Goal: Task Accomplishment & Management: Manage account settings

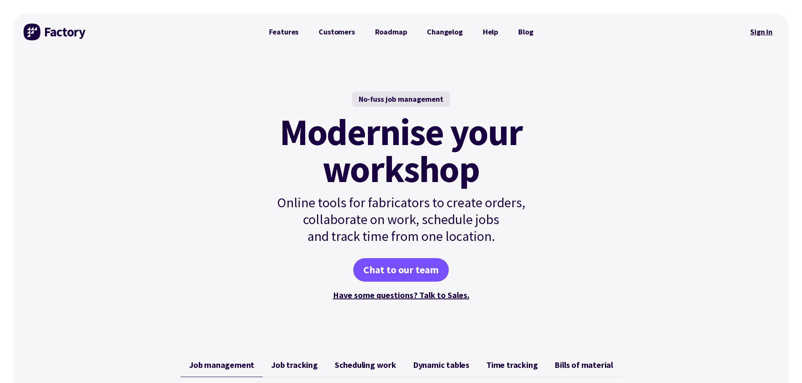
click at [767, 34] on link "Sign in" at bounding box center [761, 31] width 34 height 19
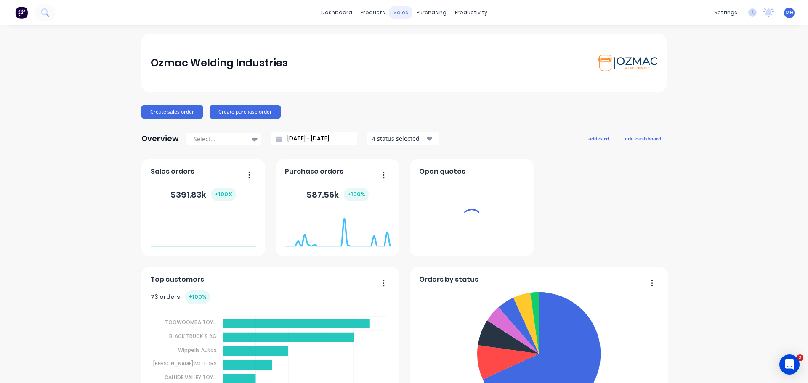
click at [397, 12] on div "sales" at bounding box center [400, 12] width 23 height 13
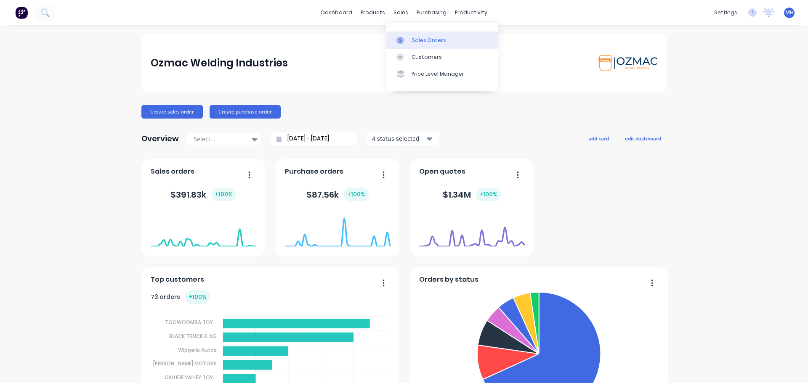
click at [412, 39] on div "Sales Orders" at bounding box center [429, 41] width 35 height 8
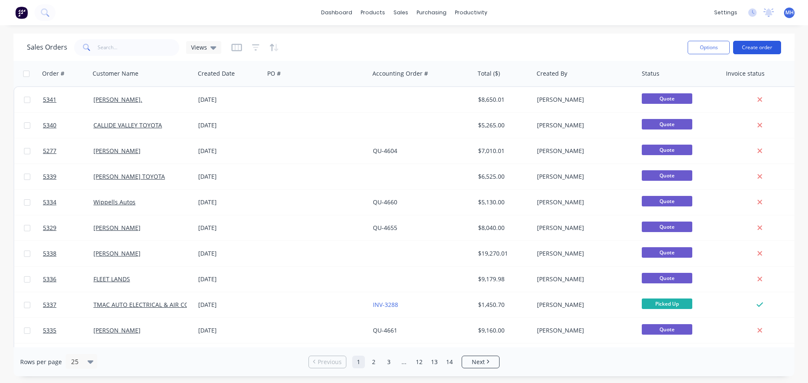
click at [753, 45] on button "Create order" at bounding box center [757, 47] width 48 height 13
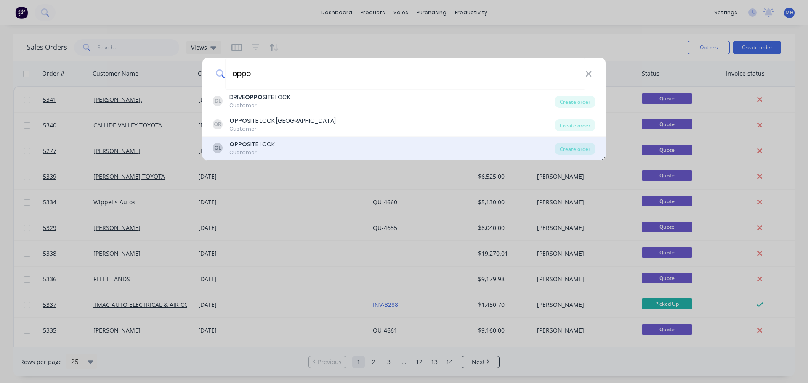
type input "oppo"
click at [257, 149] on div "OPPO SITE LOCK" at bounding box center [251, 144] width 45 height 9
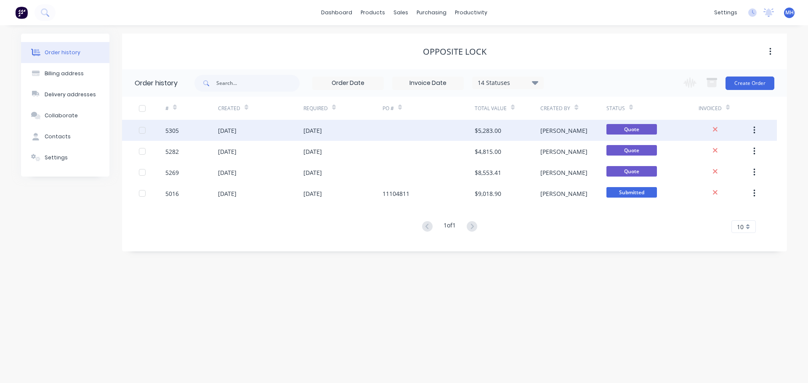
click at [234, 128] on div "08 Oct 2025" at bounding box center [227, 130] width 19 height 9
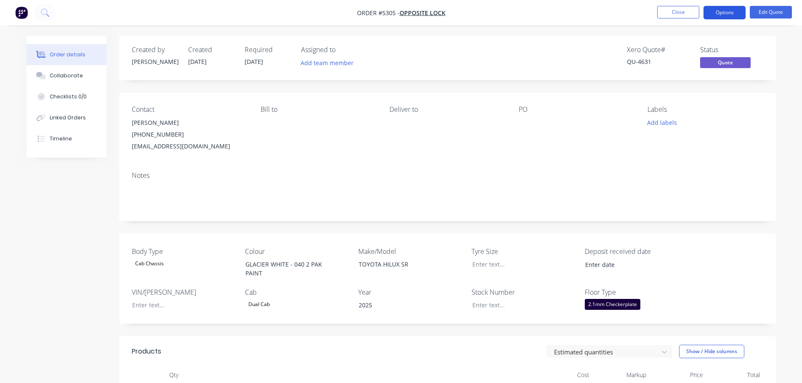
click at [728, 12] on button "Options" at bounding box center [724, 12] width 42 height 13
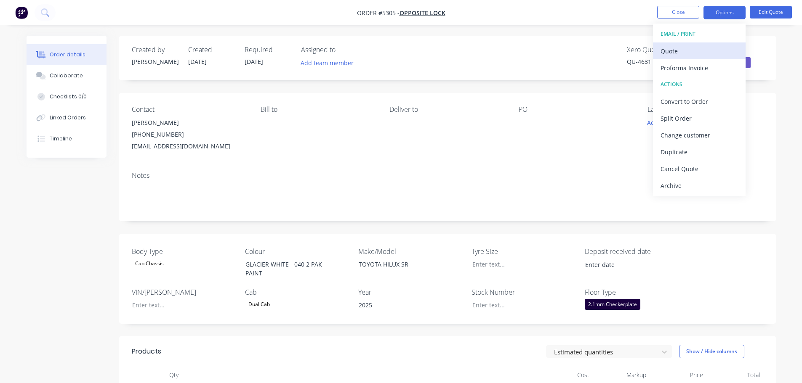
click at [697, 52] on div "Quote" at bounding box center [698, 51] width 77 height 12
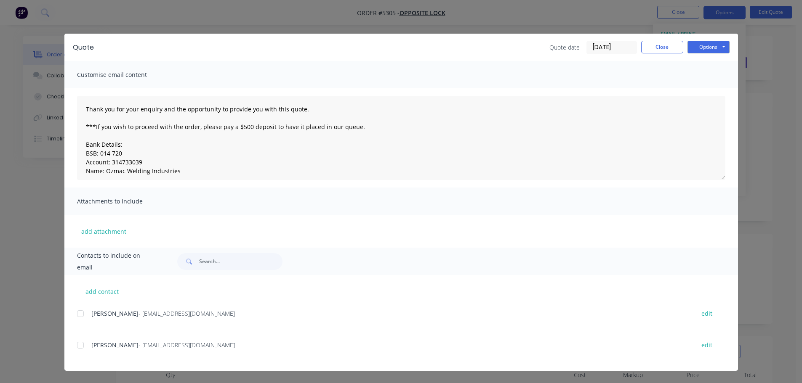
click at [76, 314] on div "add contact Jacob - jacobr@oltoowoomba.au edit REILLY - reillyp@oltoowoomba.au …" at bounding box center [400, 323] width 673 height 96
click at [82, 314] on div at bounding box center [80, 314] width 17 height 17
click at [696, 45] on button "Options" at bounding box center [708, 47] width 42 height 13
click at [699, 88] on button "Email" at bounding box center [714, 90] width 54 height 14
click at [673, 49] on button "Close" at bounding box center [662, 47] width 42 height 13
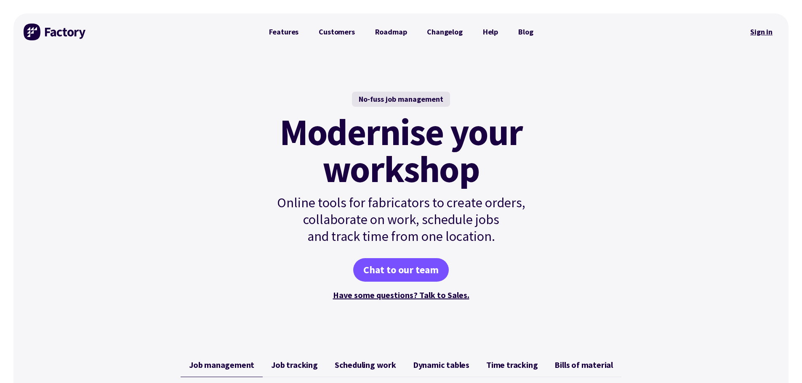
click at [762, 33] on link "Sign in" at bounding box center [761, 31] width 34 height 19
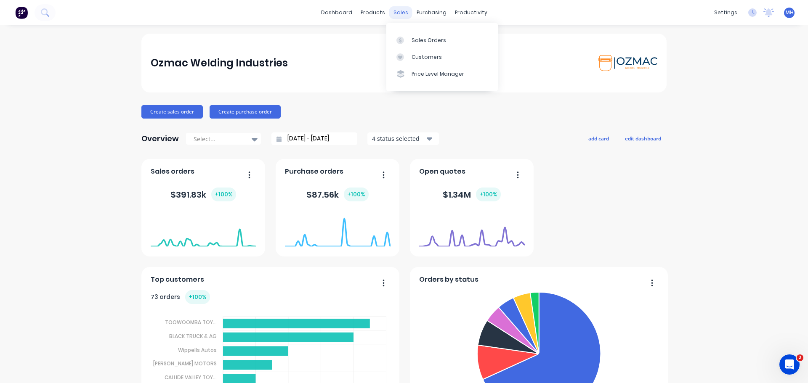
click at [404, 13] on div "sales" at bounding box center [400, 12] width 23 height 13
click at [420, 42] on div "Sales Orders" at bounding box center [429, 41] width 35 height 8
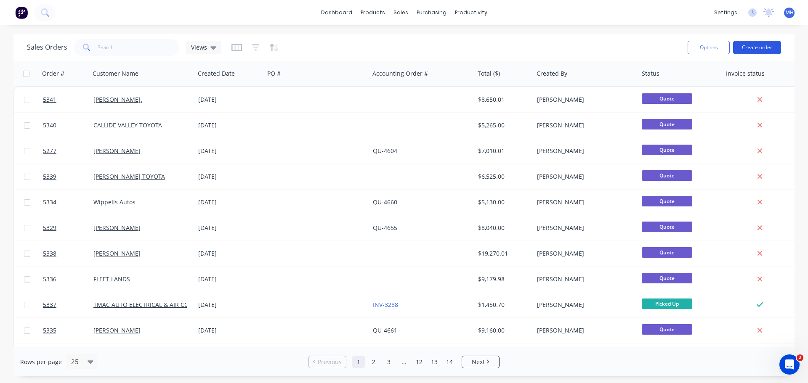
click at [763, 44] on button "Create order" at bounding box center [757, 47] width 48 height 13
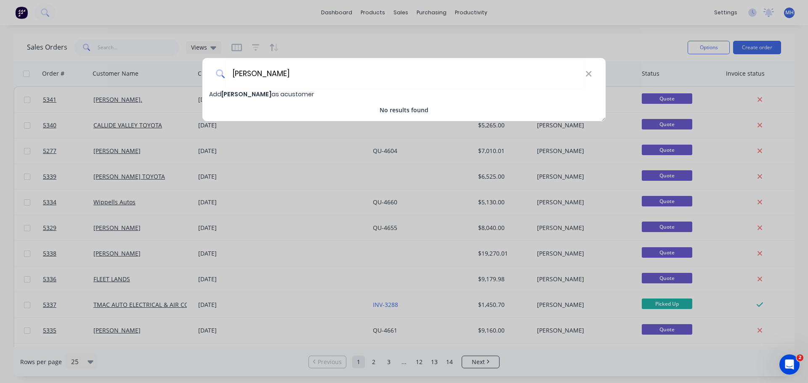
type input "HENRY PERRY"
click at [265, 92] on span "Add HENRY PERRY as a customer" at bounding box center [261, 94] width 105 height 8
select select "AU"
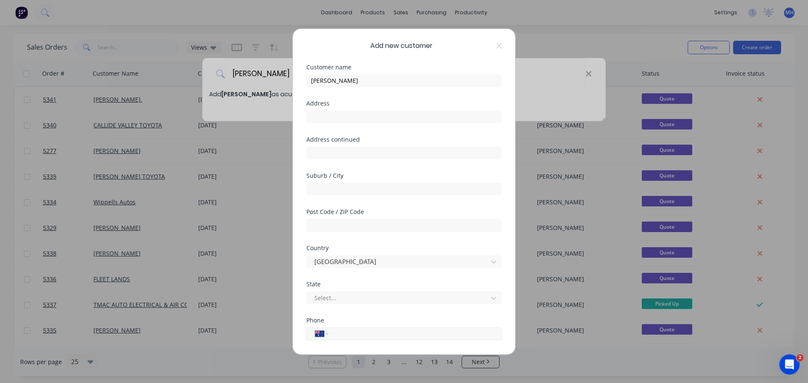
click at [369, 333] on input "tel" at bounding box center [413, 334] width 159 height 10
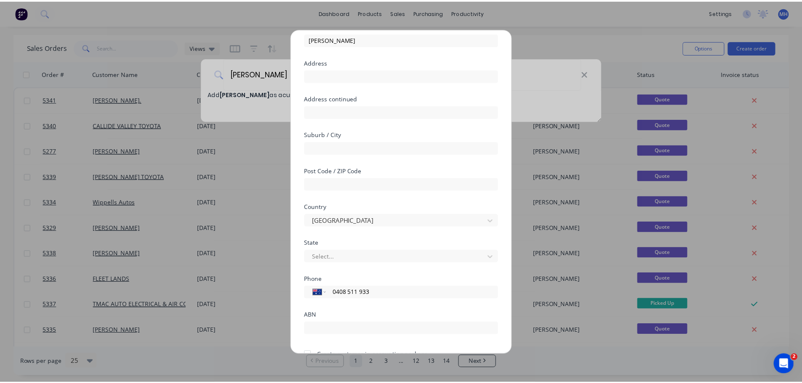
scroll to position [85, 0]
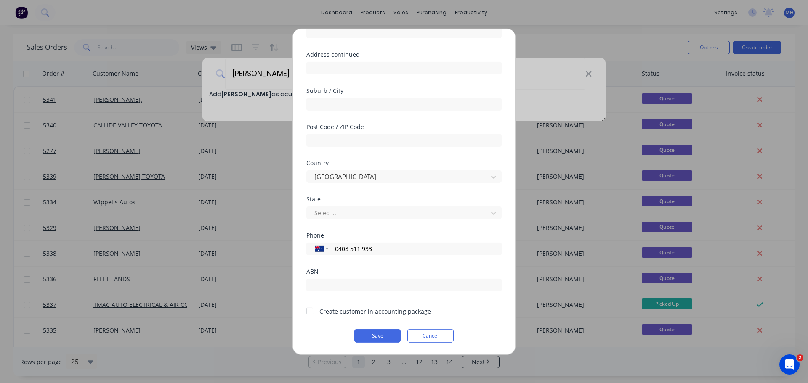
type input "0408 511 933"
click at [311, 314] on div at bounding box center [309, 311] width 17 height 17
click at [377, 336] on button "Save" at bounding box center [377, 335] width 46 height 13
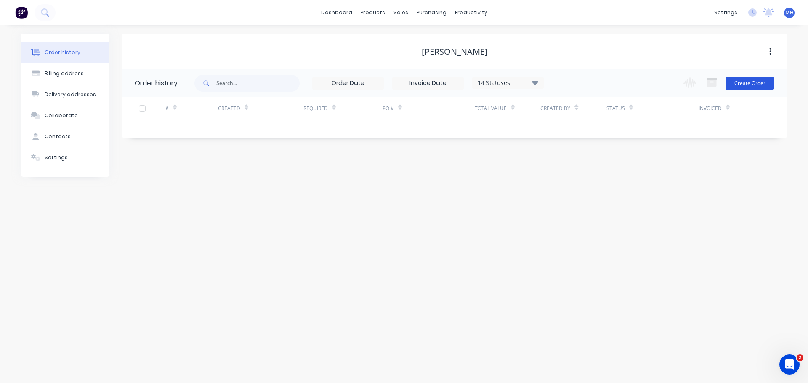
click at [742, 84] on button "Create Order" at bounding box center [750, 83] width 49 height 13
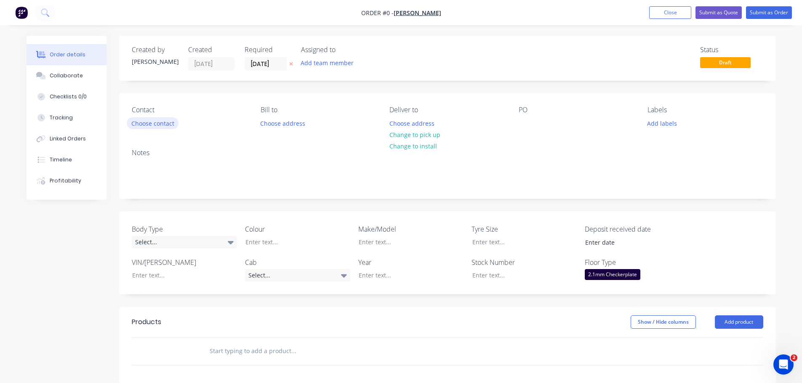
click at [166, 127] on button "Choose contact" at bounding box center [153, 122] width 52 height 11
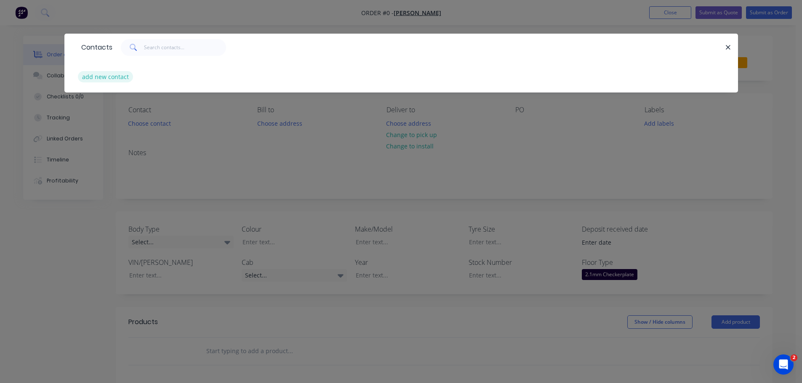
click at [118, 75] on button "add new contact" at bounding box center [106, 76] width 56 height 11
select select "AU"
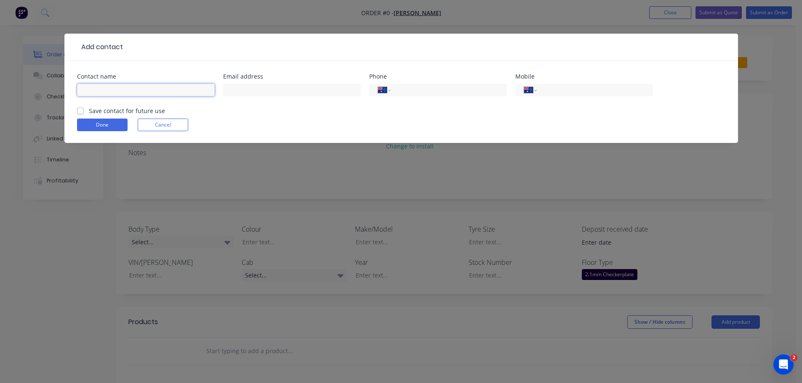
click at [153, 92] on input "text" at bounding box center [146, 90] width 138 height 13
type input "HENRY PERRY"
type input "henryperry567@gmail.com"
type input "0408 511 933"
click at [89, 113] on label "Save contact for future use" at bounding box center [127, 110] width 76 height 9
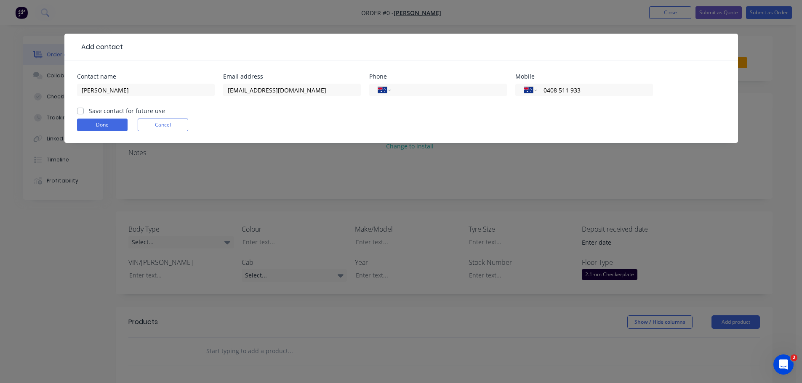
click at [80, 113] on input "Save contact for future use" at bounding box center [80, 110] width 7 height 8
checkbox input "true"
click at [96, 127] on button "Done" at bounding box center [102, 125] width 51 height 13
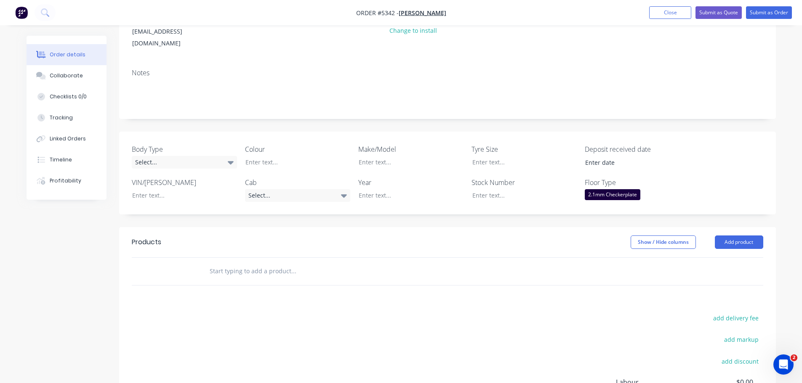
scroll to position [126, 0]
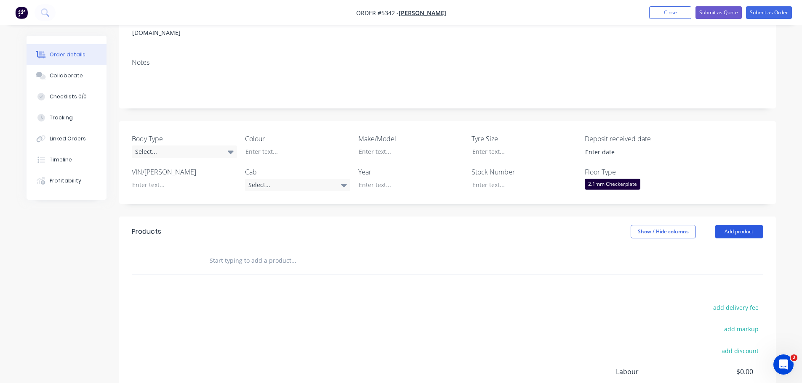
click at [725, 225] on button "Add product" at bounding box center [739, 231] width 48 height 13
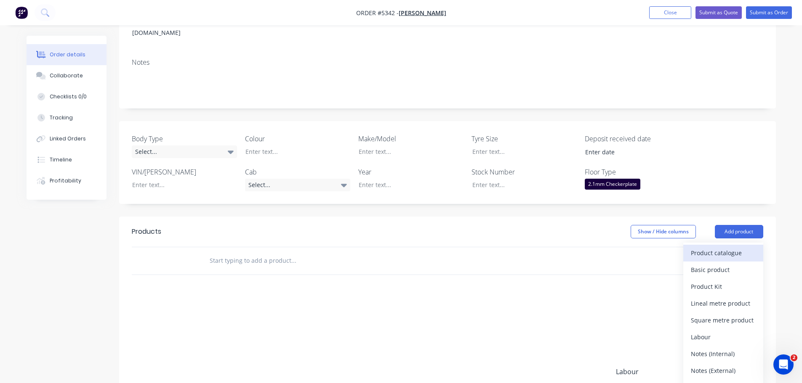
click at [719, 247] on div "Product catalogue" at bounding box center [723, 253] width 65 height 12
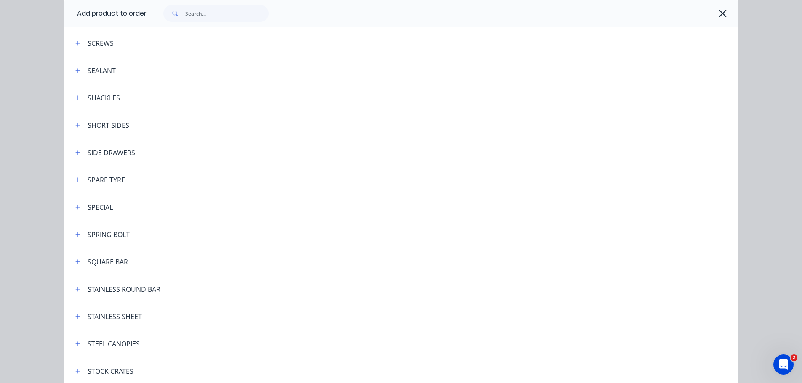
scroll to position [2441, 0]
click at [75, 319] on icon "button" at bounding box center [77, 318] width 5 height 5
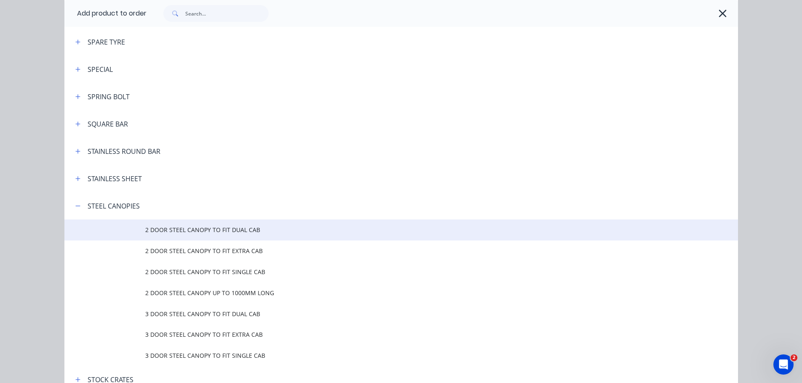
scroll to position [2568, 0]
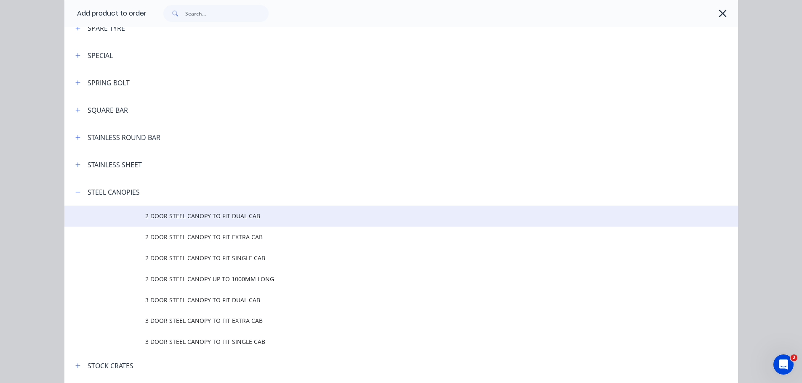
click at [189, 218] on span "2 DOOR STEEL CANOPY TO FIT DUAL CAB" at bounding box center [382, 216] width 474 height 9
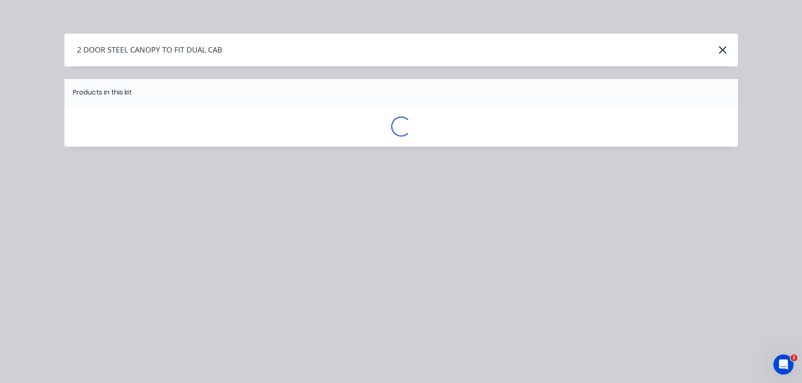
scroll to position [0, 0]
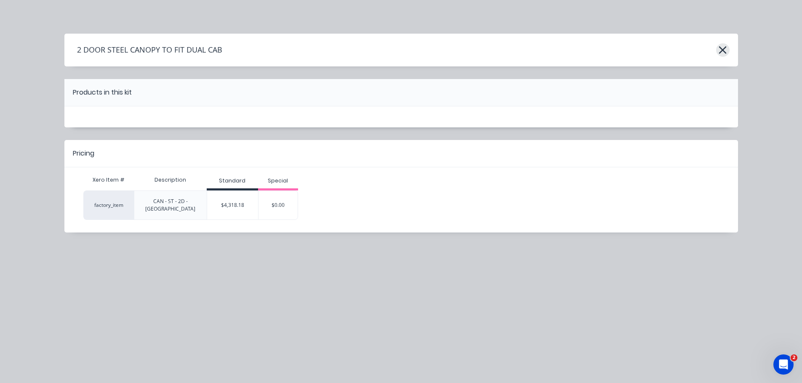
click at [724, 54] on icon "button" at bounding box center [722, 50] width 9 height 12
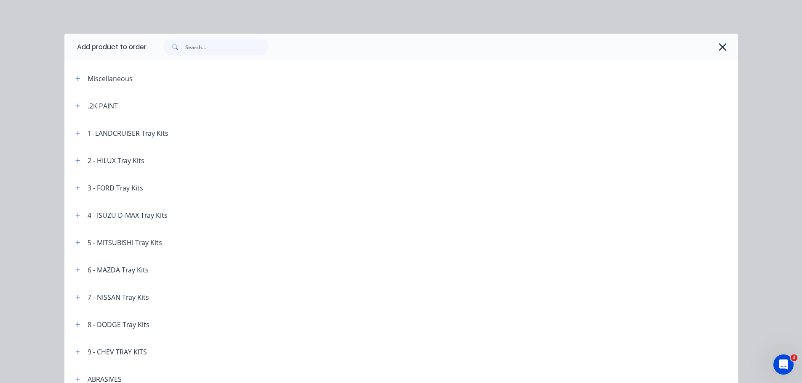
scroll to position [2746, 0]
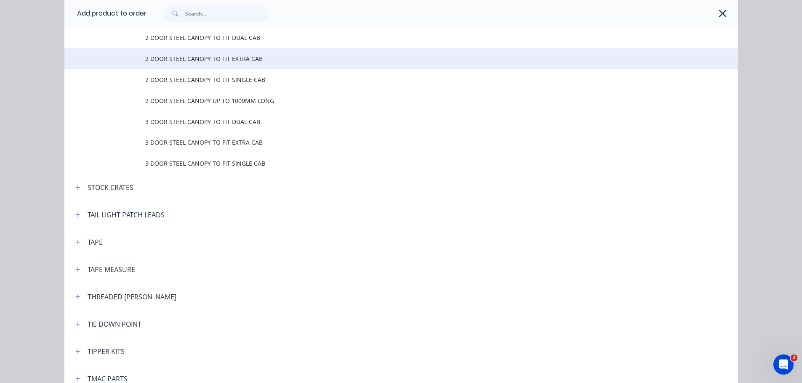
click at [210, 59] on span "2 DOOR STEEL CANOPY TO FIT EXTRA CAB" at bounding box center [382, 58] width 474 height 9
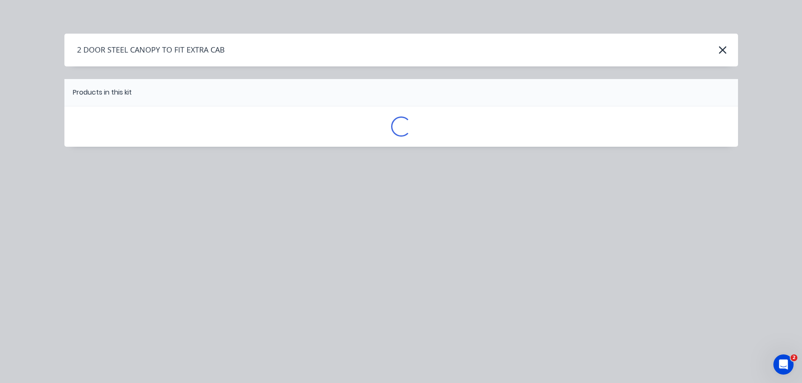
scroll to position [0, 0]
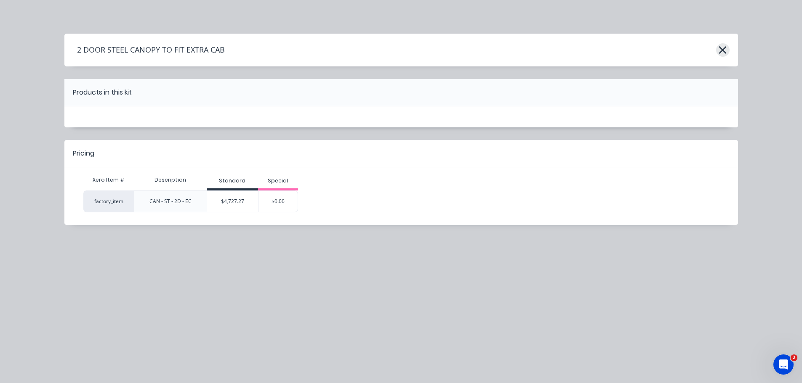
click at [726, 48] on icon "button" at bounding box center [722, 50] width 9 height 12
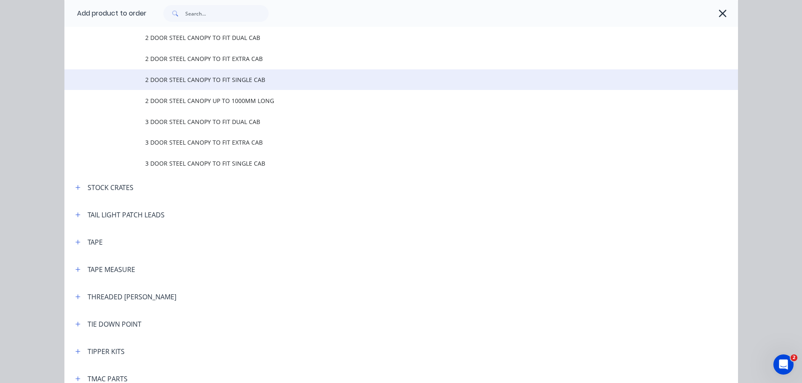
click at [235, 77] on span "2 DOOR STEEL CANOPY TO FIT SINGLE CAB" at bounding box center [382, 79] width 474 height 9
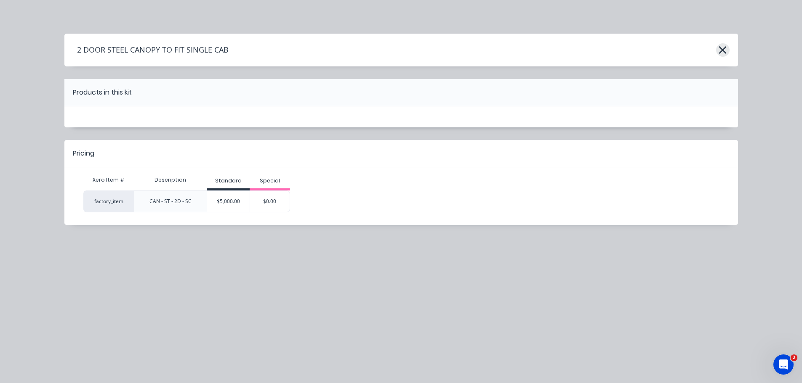
click at [725, 51] on icon "button" at bounding box center [722, 50] width 9 height 12
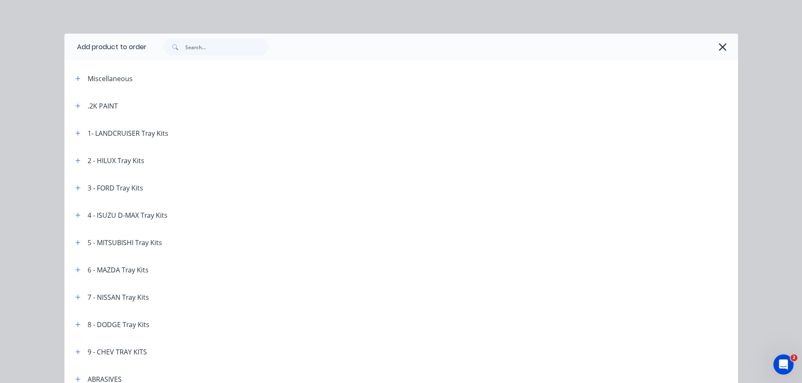
scroll to position [2746, 0]
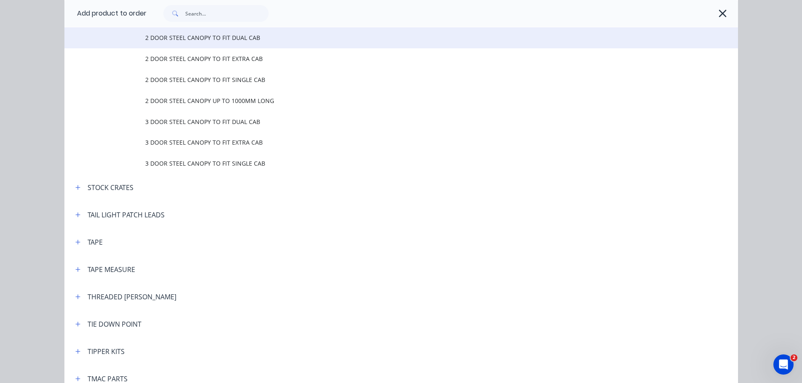
click at [212, 39] on span "2 DOOR STEEL CANOPY TO FIT DUAL CAB" at bounding box center [382, 37] width 474 height 9
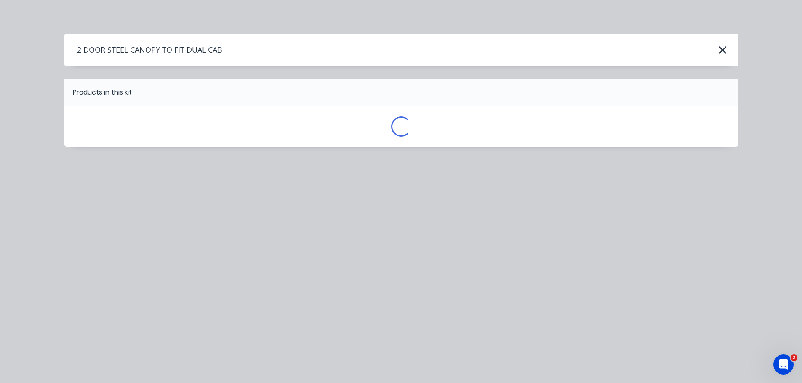
scroll to position [0, 0]
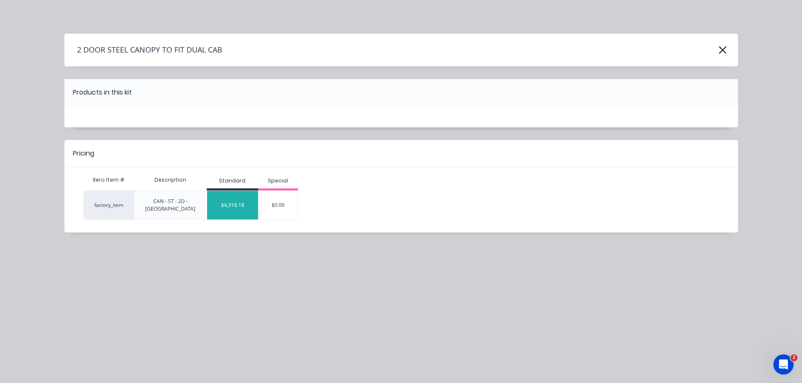
click at [235, 206] on div "$4,318.18" at bounding box center [232, 205] width 51 height 21
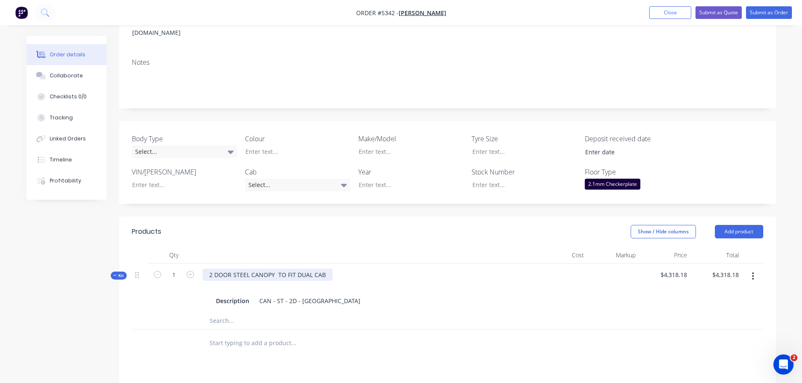
click at [276, 269] on div "2 DOOR STEEL CANOPY TO FIT DUAL CAB" at bounding box center [267, 275] width 130 height 12
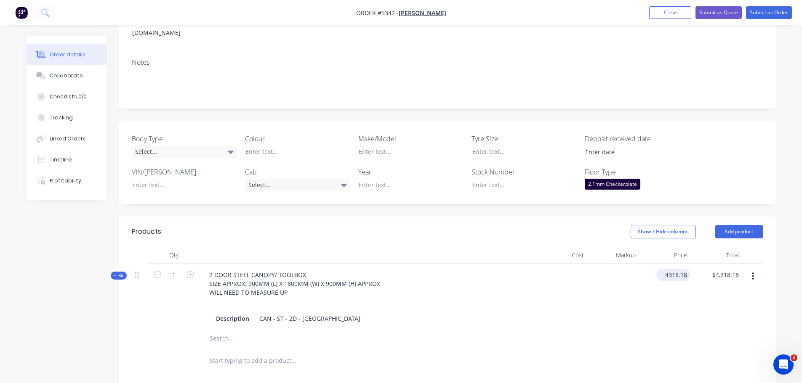
click at [664, 269] on input "4318.18" at bounding box center [675, 275] width 31 height 12
type input "$3,181.82"
click at [263, 353] on input "text" at bounding box center [293, 361] width 168 height 17
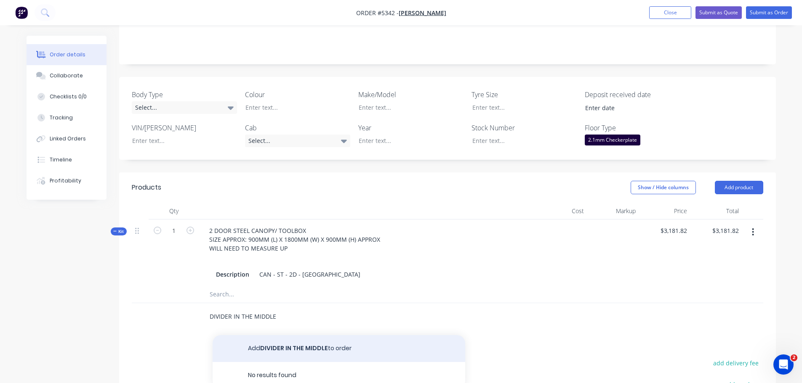
scroll to position [210, 0]
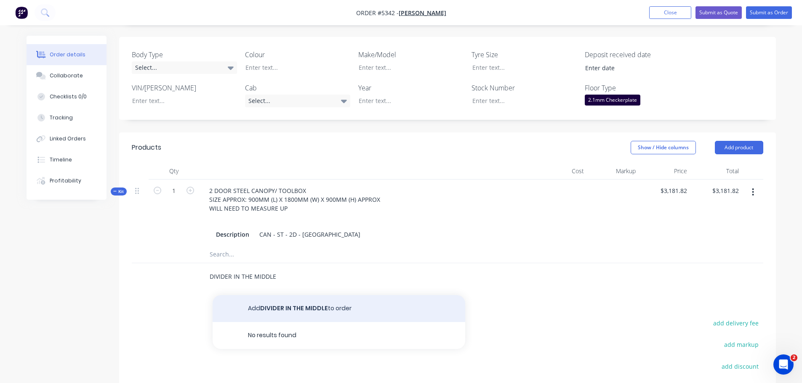
type input "DIVIDER IN THE MIDDLE"
click at [335, 297] on button "Add DIVIDER IN THE MIDDLE to order" at bounding box center [339, 308] width 253 height 27
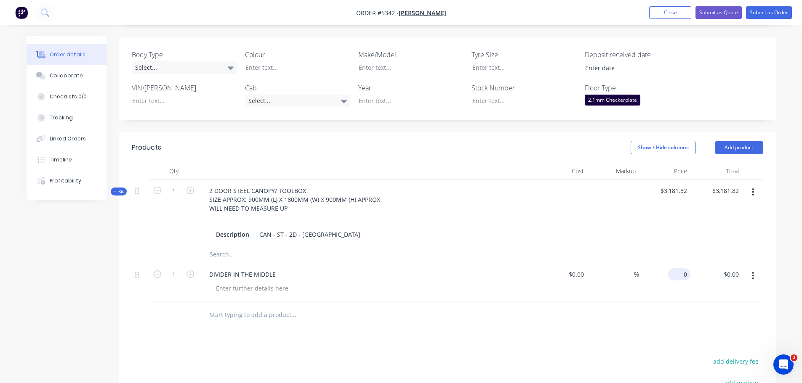
click at [673, 263] on div "0 $0.00" at bounding box center [665, 282] width 52 height 38
type input "$318.18"
click at [229, 307] on input "text" at bounding box center [293, 315] width 168 height 17
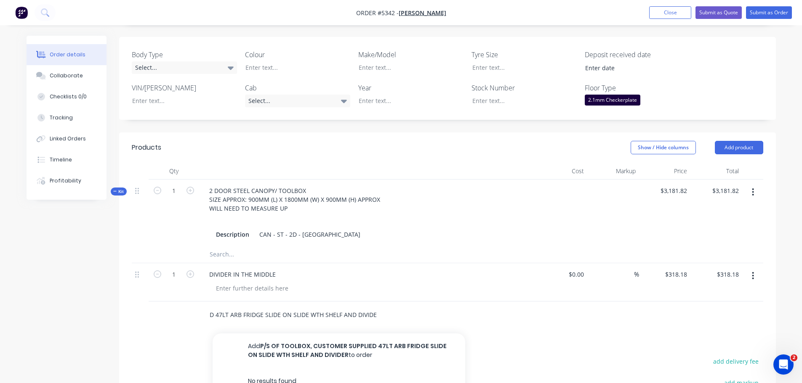
scroll to position [0, 109]
drag, startPoint x: 339, startPoint y: 303, endPoint x: 391, endPoint y: 300, distance: 51.5
click at [390, 307] on div "P/S OF TOOLBOX, CUSTOMER SUPPLIED 47LT ARB FRIDGE SLIDE ON SLIDE WTH SHELF AND …" at bounding box center [328, 315] width 253 height 17
drag, startPoint x: 306, startPoint y: 302, endPoint x: 392, endPoint y: 301, distance: 86.7
click at [392, 307] on div "P/S OF TOOLBOX, CUSTOMER SUPPLIED 47LT ARB FRIDGE SLIDE ON SLIDE WTH SHELF AND …" at bounding box center [328, 315] width 253 height 17
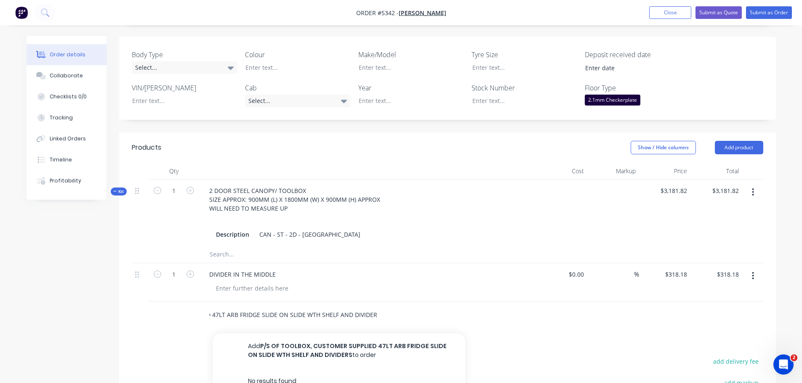
type input "P/S OF TOOLBOX, CUSTOMER SUPPLIED 47LT ARB FRIDGE SLIDE ON SLIDE WTH SHELF AND …"
click at [447, 307] on div "P/S OF TOOLBOX, CUSTOMER SUPPLIED 47LT ARB FRIDGE SLIDE ON SLIDE WTH SHELF AND …" at bounding box center [328, 315] width 253 height 17
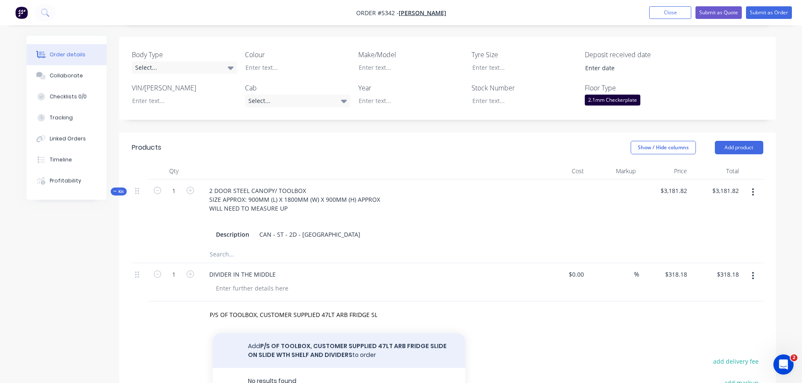
click at [333, 338] on button "Add P/S OF TOOLBOX, CUSTOMER SUPPLIED 47LT ARB FRIDGE SLIDE ON SLIDE WTH SHELF …" at bounding box center [339, 351] width 253 height 35
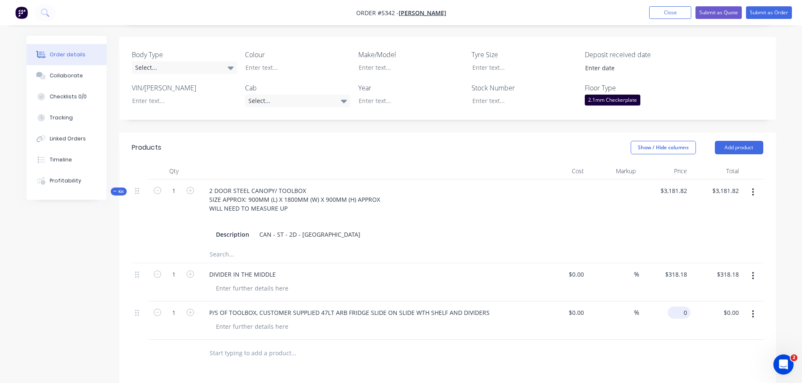
click at [676, 302] on div "0 $0.00" at bounding box center [665, 321] width 52 height 38
type input "$227.27"
click at [268, 345] on input "text" at bounding box center [293, 353] width 168 height 17
click at [486, 307] on div "P/S OF TOOLBOX, CUSTOMER SUPPLIED 47LT ARB FRIDGE SLIDE ON SLIDE WTH SHELF AND …" at bounding box center [349, 313] width 294 height 12
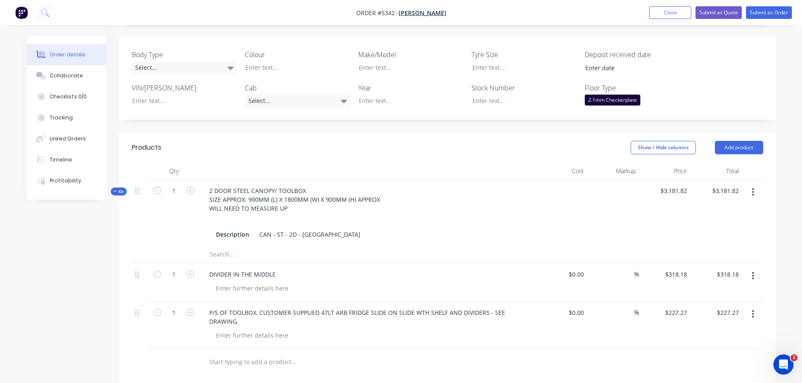
click at [274, 354] on input "text" at bounding box center [293, 362] width 168 height 17
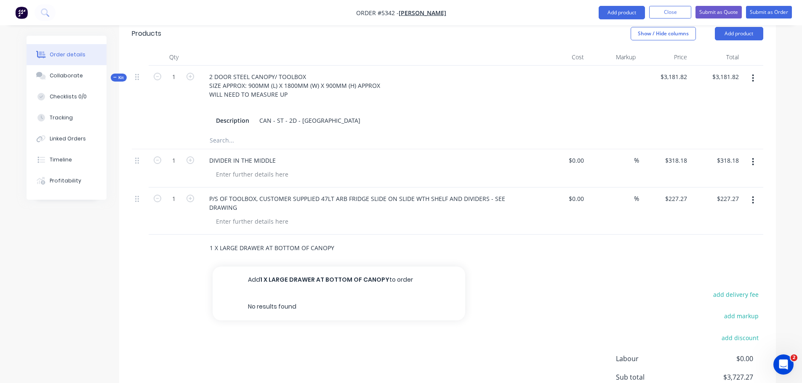
scroll to position [337, 0]
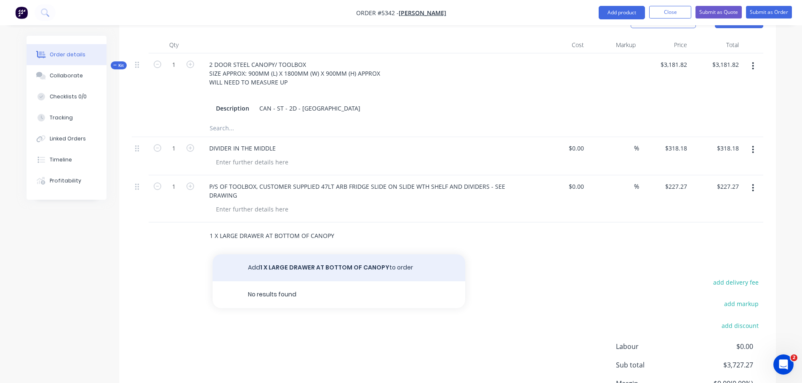
type input "1 X LARGE DRAWER AT BOTTOM OF CANOPY"
click at [329, 256] on button "Add 1 X LARGE DRAWER AT BOTTOM OF CANOPY to order" at bounding box center [339, 268] width 253 height 27
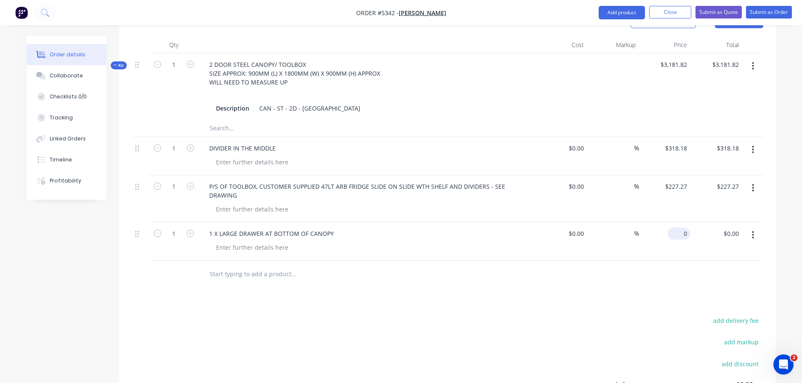
click at [676, 223] on div "0 $0.00" at bounding box center [665, 242] width 52 height 38
type input "$400.00"
click at [245, 266] on input "text" at bounding box center [293, 274] width 168 height 17
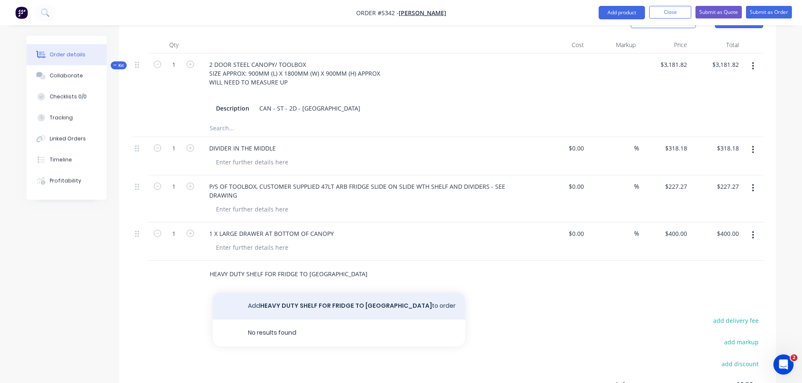
type input "HEAVY DUTY SHELF FOR FRIDGE TO MOUNT ON"
click at [293, 293] on button "Add HEAVY DUTY SHELF FOR FRIDGE TO MOUNT ON to order" at bounding box center [339, 306] width 253 height 27
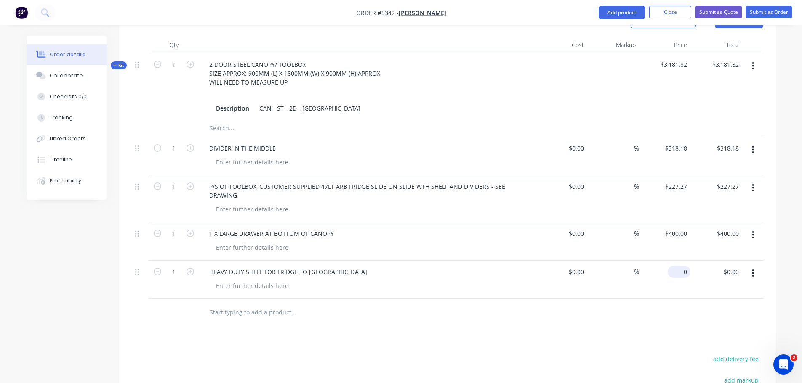
click at [671, 261] on div "0 $0.00" at bounding box center [665, 280] width 52 height 38
type input "$200.00"
click at [248, 306] on input "text" at bounding box center [293, 312] width 168 height 17
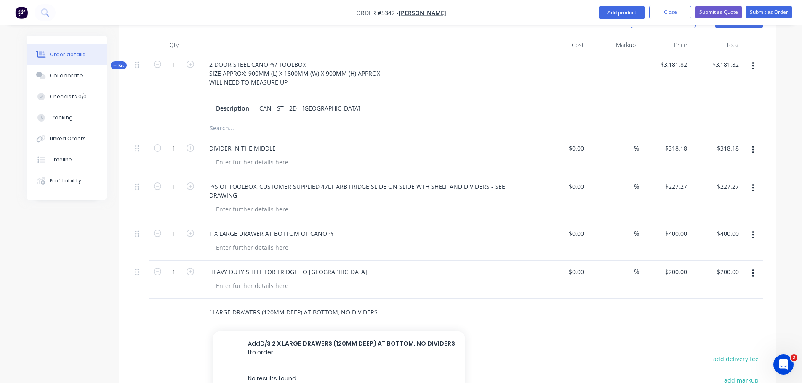
scroll to position [0, 17]
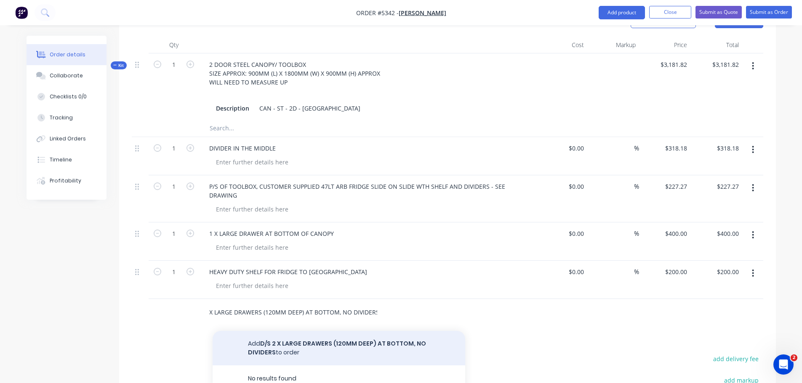
type input "D/S 2 X LARGE DRAWERS (120MM DEEP) AT BOTTOM, NO DIVIDERS"
click at [382, 331] on button "Add D/S 2 X LARGE DRAWERS (120MM DEEP) AT BOTTOM, NO DIVIDERS to order" at bounding box center [339, 348] width 253 height 35
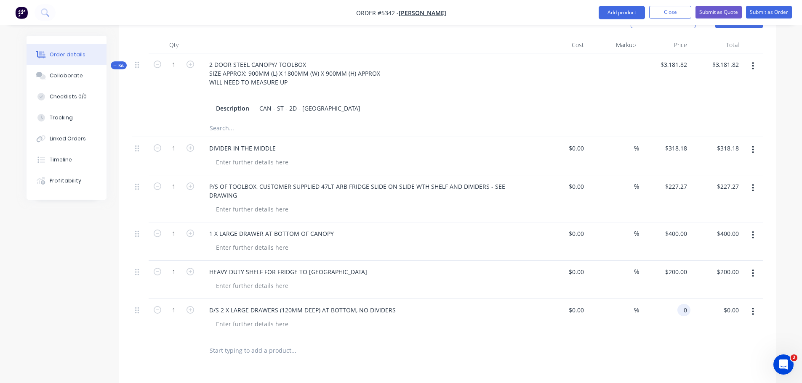
click at [678, 304] on div "0 0" at bounding box center [683, 310] width 13 height 12
type input "$400.00"
click at [231, 343] on input "text" at bounding box center [293, 351] width 168 height 17
click at [398, 304] on div "D/S 2 X LARGE DRAWERS (120MM DEEP) AT BOTTOM, NO DIVIDERS" at bounding box center [302, 310] width 200 height 12
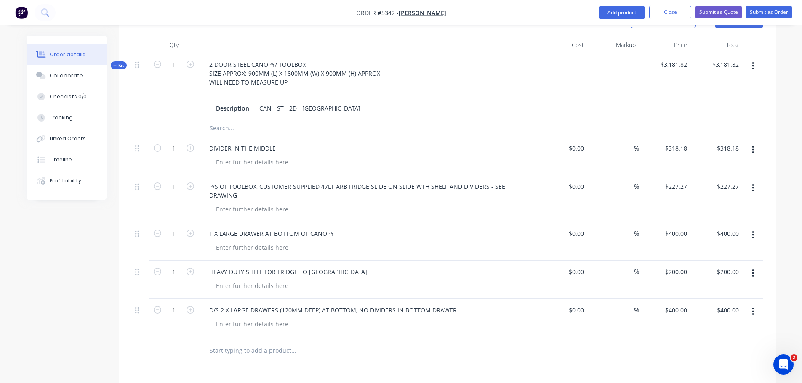
click at [253, 343] on input "text" at bounding box center [293, 351] width 168 height 17
type input "3 X DIVIDERS IN THE OTHER 2 DRAWERS"
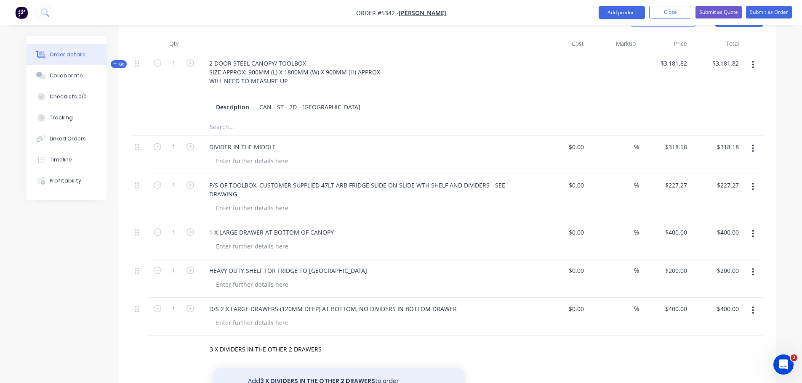
click at [360, 370] on button "Add 3 X DIVIDERS IN THE OTHER 2 DRAWERS to order" at bounding box center [339, 381] width 253 height 27
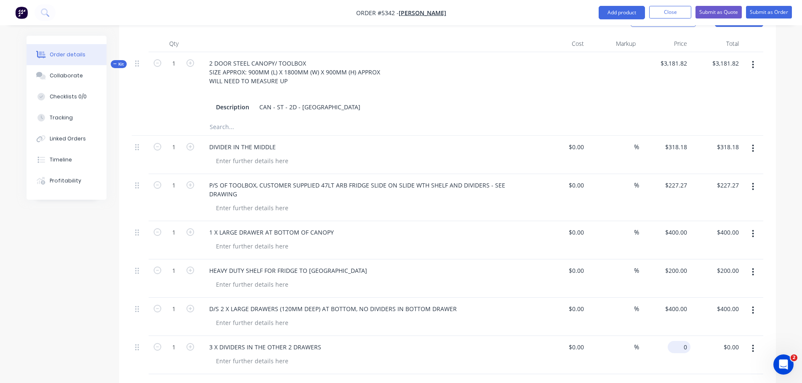
click at [676, 338] on div "0 $0.00" at bounding box center [665, 355] width 52 height 38
type input "5"
type input "$450.00"
click at [192, 343] on icon "button" at bounding box center [190, 347] width 8 height 8
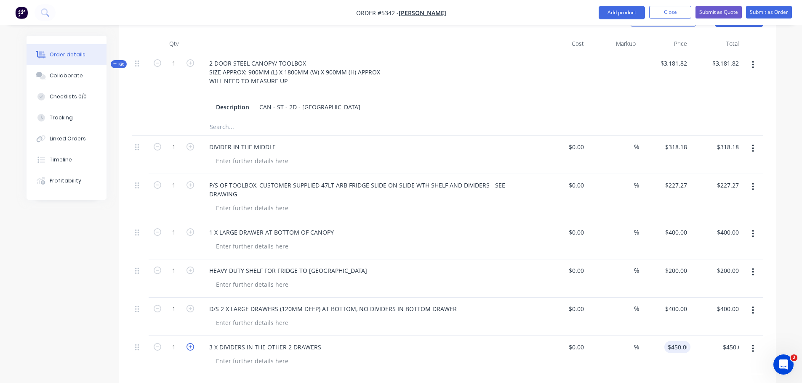
type input "2"
type input "$900.00"
click at [317, 355] on div at bounding box center [370, 361] width 323 height 12
click at [234, 380] on input "text" at bounding box center [293, 388] width 168 height 17
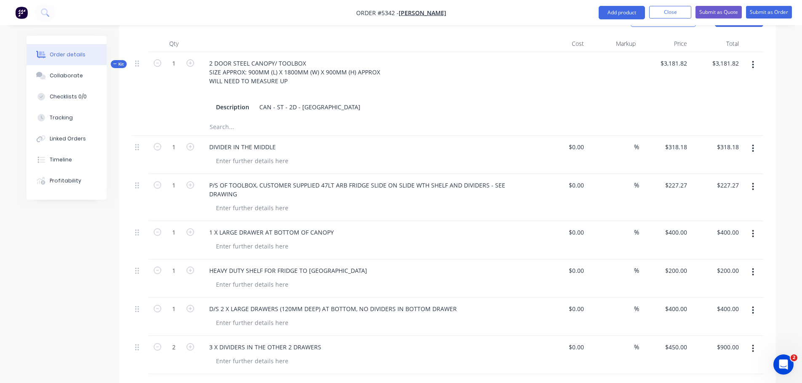
click at [361, 380] on input "6 X LARGE DRAWERS AT 80MM DEEP WITH 4 DIVIDERS IN EACH DRQAWER" at bounding box center [293, 388] width 168 height 17
type input "6 X LARGE DRAWERS AT 80MM DEEP WITH 4 DIVIDERS IN EACH DRAWER"
click at [397, 380] on div "6 X LARGE DRAWERS AT 80MM DEEP WITH 4 DIVIDERS IN EACH DRAWER Add 6 X LARGE DRA…" at bounding box center [328, 388] width 253 height 17
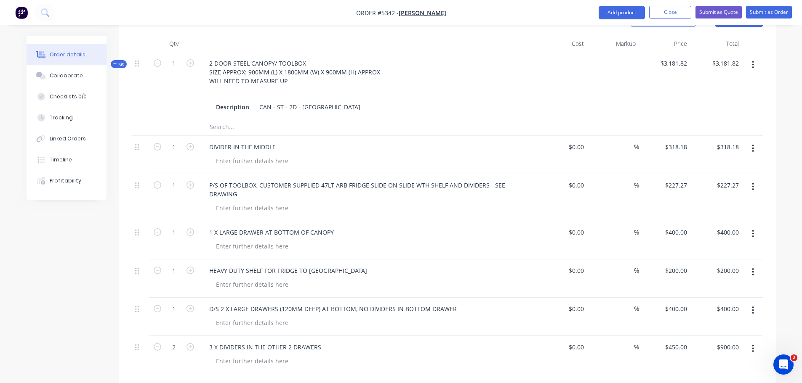
click at [381, 380] on div "6 X LARGE DRAWERS AT 80MM DEEP WITH 4 DIVIDERS IN EACH DRAWER Add 6 X LARGE DRA…" at bounding box center [328, 388] width 253 height 17
click at [361, 380] on input "6 X LARGE DRAWERS AT 80MM DEEP WITH 4 DIVIDERS IN EACH DRAWER" at bounding box center [293, 388] width 168 height 17
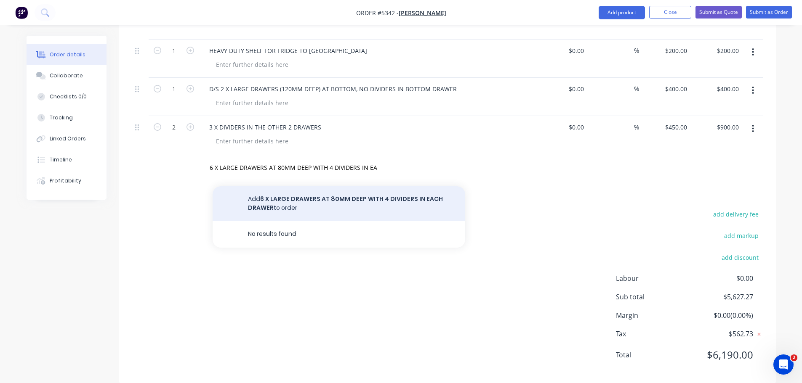
click at [305, 192] on button "Add 6 X LARGE DRAWERS AT 80MM DEEP WITH 4 DIVIDERS IN EACH DRAWER to order" at bounding box center [339, 203] width 253 height 35
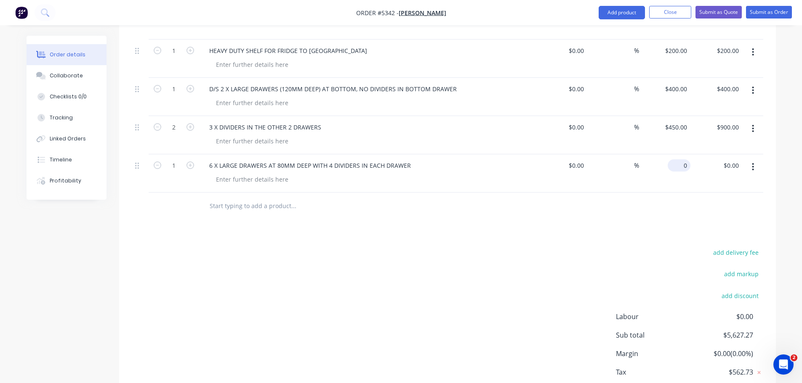
click at [671, 154] on div "0 $0.00" at bounding box center [665, 173] width 52 height 38
type input "$450.00"
click at [189, 162] on icon "button" at bounding box center [190, 166] width 8 height 8
type input "2"
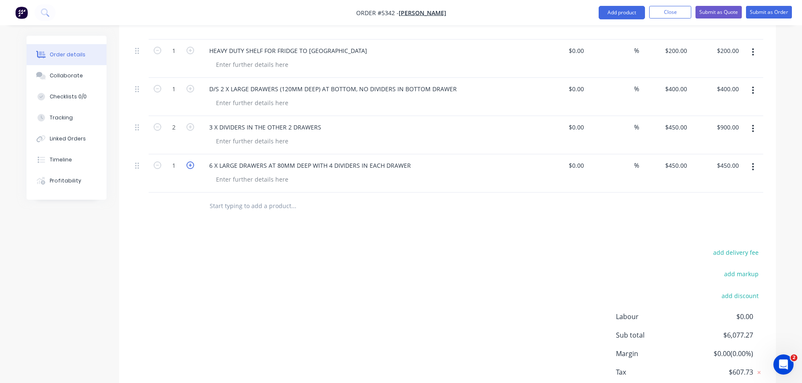
type input "$900.00"
click at [189, 162] on icon "button" at bounding box center [190, 166] width 8 height 8
type input "3"
type input "$1,350.00"
click at [189, 162] on icon "button" at bounding box center [190, 166] width 8 height 8
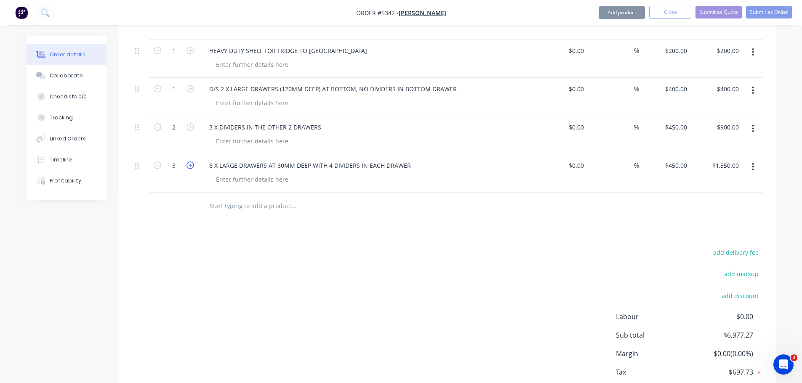
type input "4"
type input "$1,800.00"
click at [189, 162] on icon "button" at bounding box center [190, 166] width 8 height 8
type input "5"
type input "$2,250.00"
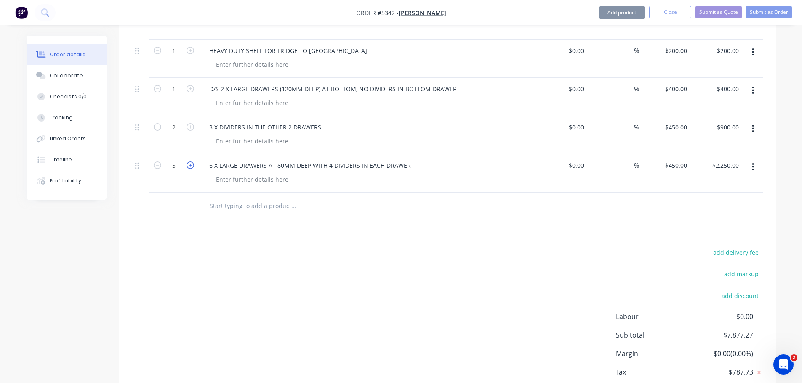
click at [189, 162] on icon "button" at bounding box center [190, 166] width 8 height 8
type input "6"
type input "$2,700.00"
click at [189, 162] on icon "button" at bounding box center [190, 166] width 8 height 8
type input "7"
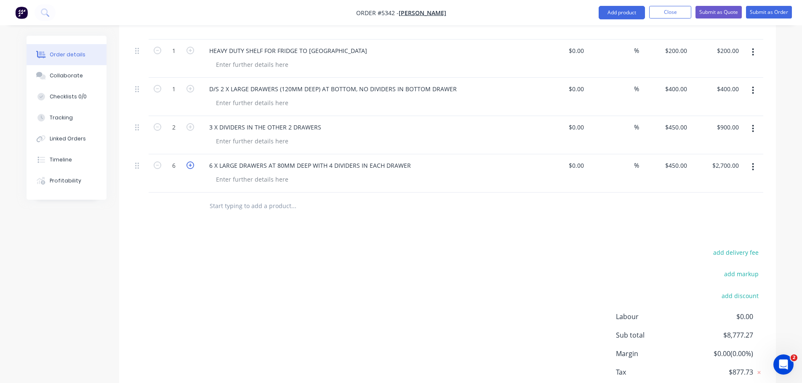
type input "$3,150.00"
click at [159, 162] on icon "button" at bounding box center [158, 166] width 8 height 8
type input "6"
type input "$2,700.00"
click at [235, 198] on input "text" at bounding box center [293, 206] width 168 height 17
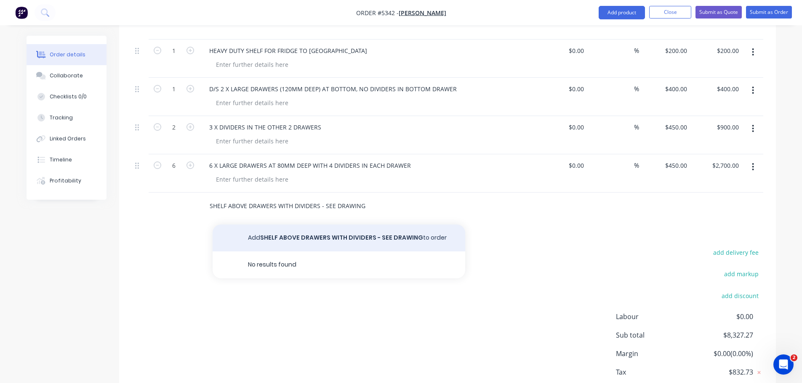
type input "SHELF ABOVE DRAWERS WITH DIVIDERS - SEE DRAWING"
click at [271, 225] on button "Add SHELF ABOVE DRAWERS WITH DIVIDERS - SEE DRAWING to order" at bounding box center [339, 238] width 253 height 27
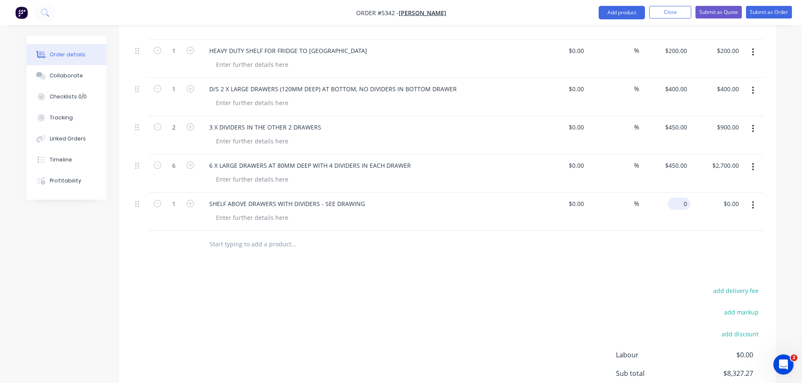
click at [673, 194] on div "0 $0.00" at bounding box center [665, 212] width 52 height 38
type input "$300.00"
click at [248, 236] on input "text" at bounding box center [293, 244] width 168 height 17
type input "PAINTED INSIDE AND OUT - COLOUR TBC"
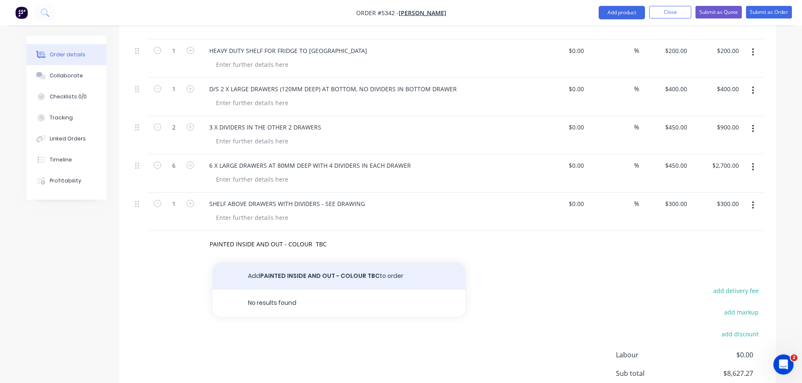
click at [357, 269] on button "Add PAINTED INSIDE AND OUT - COLOUR TBC to order" at bounding box center [339, 276] width 253 height 27
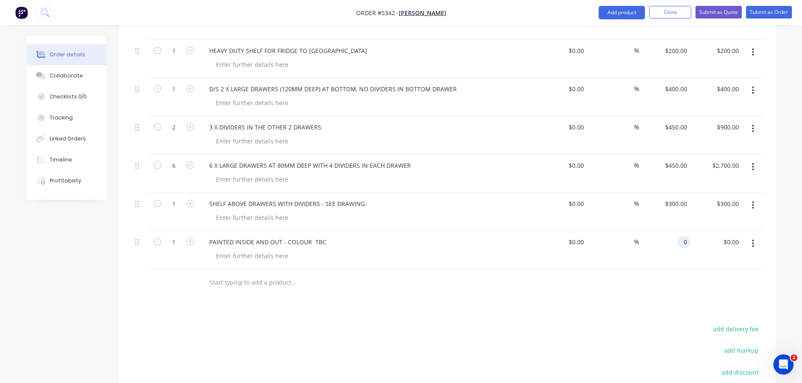
click at [670, 234] on div "0 0" at bounding box center [665, 250] width 52 height 38
type input "$727.27"
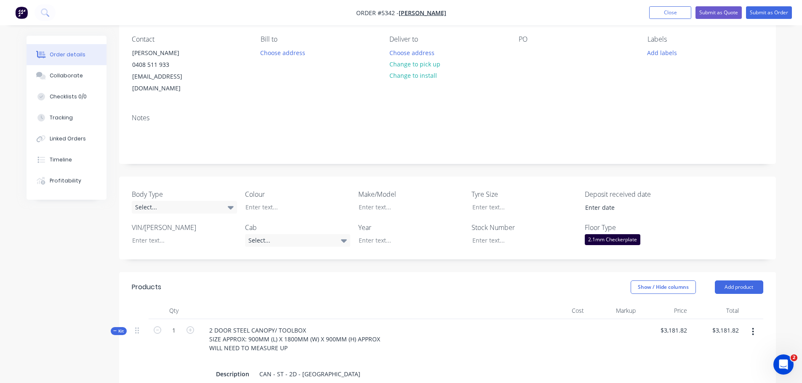
scroll to position [0, 0]
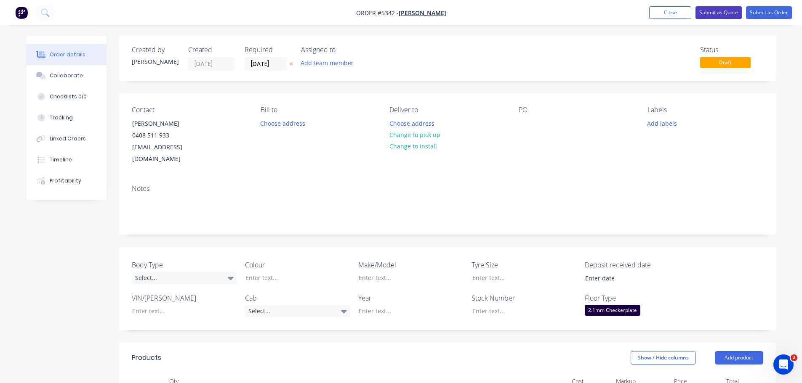
type input "$727.27"
click at [716, 13] on button "Submit as Quote" at bounding box center [718, 12] width 46 height 13
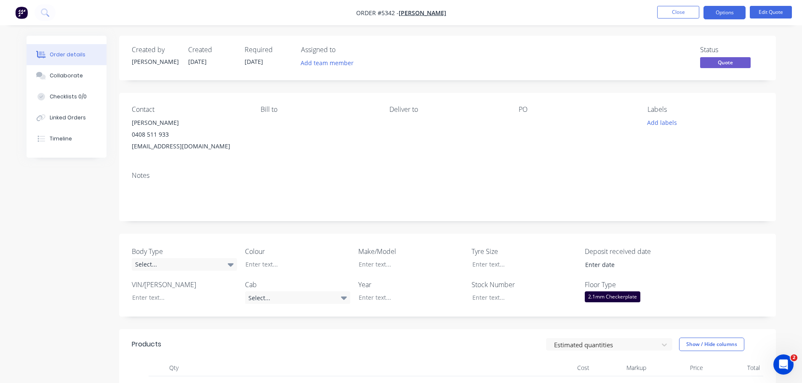
click at [716, 13] on button "Options" at bounding box center [724, 12] width 42 height 13
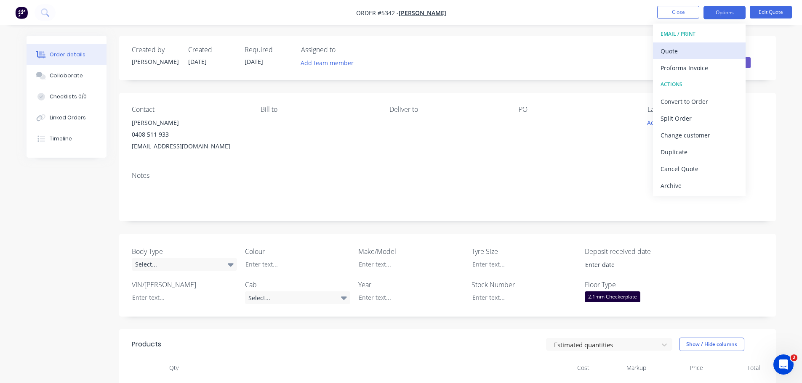
click at [703, 51] on div "Quote" at bounding box center [698, 51] width 77 height 12
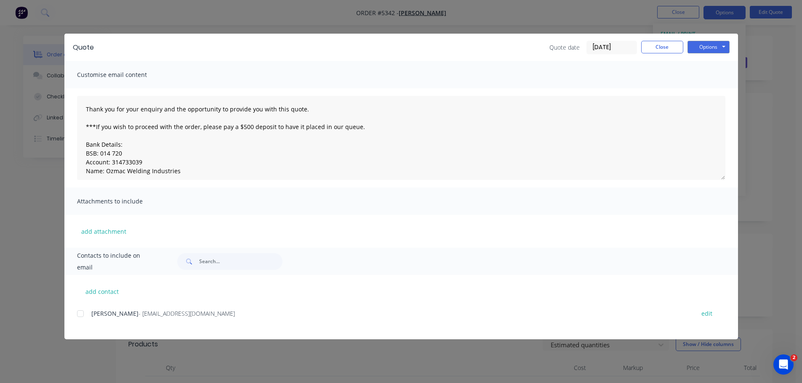
click at [80, 314] on div at bounding box center [80, 314] width 17 height 17
click at [702, 48] on button "Options" at bounding box center [708, 47] width 42 height 13
click at [699, 86] on button "Email" at bounding box center [714, 90] width 54 height 14
click at [712, 48] on button "Options" at bounding box center [708, 47] width 42 height 13
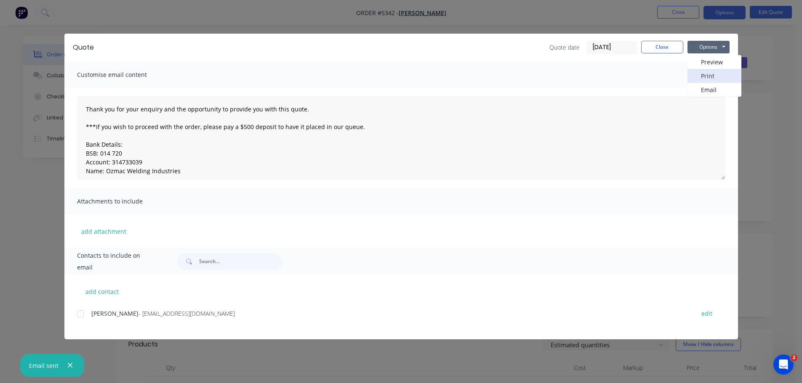
click at [708, 75] on button "Print" at bounding box center [714, 76] width 54 height 14
click at [657, 47] on button "Close" at bounding box center [662, 47] width 42 height 13
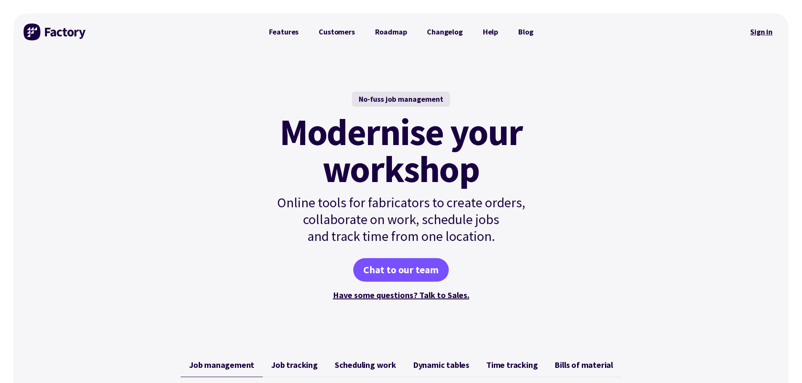
click at [759, 31] on link "Sign in" at bounding box center [761, 31] width 34 height 19
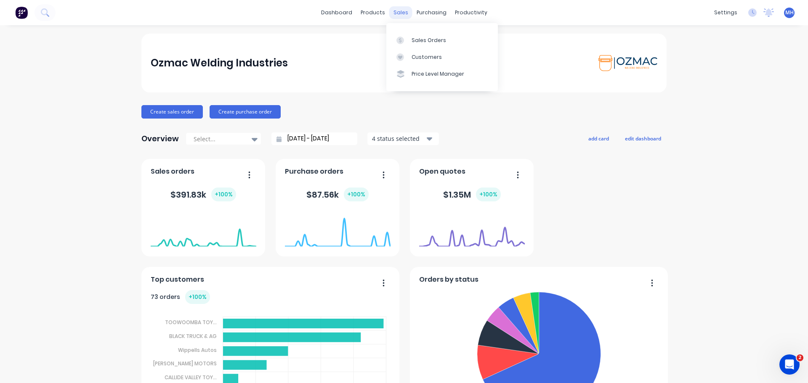
click at [399, 13] on div "sales" at bounding box center [400, 12] width 23 height 13
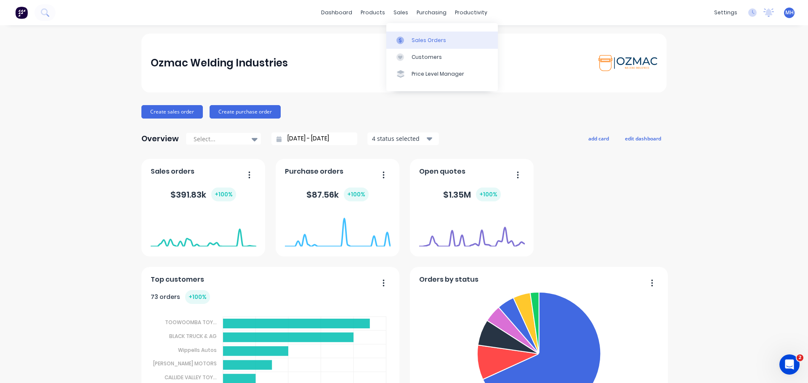
click at [404, 39] on div at bounding box center [403, 41] width 13 height 8
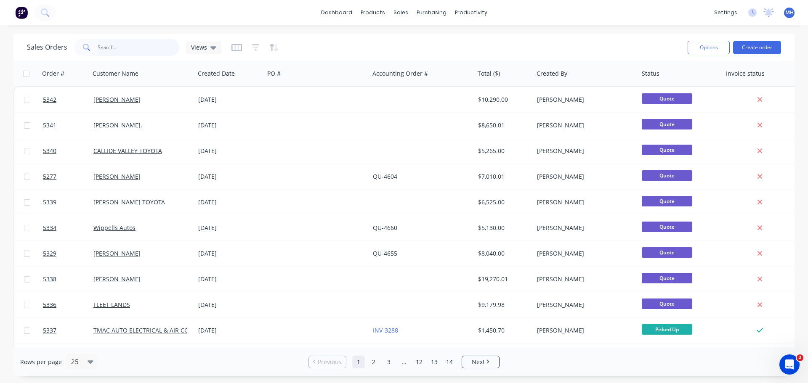
click at [146, 50] on input "text" at bounding box center [139, 47] width 82 height 17
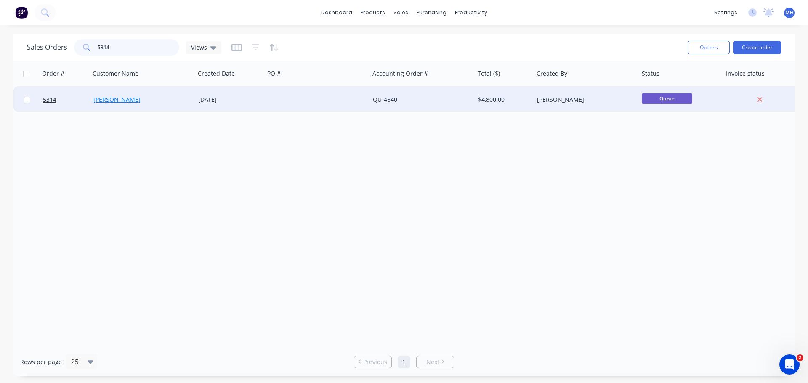
type input "5314"
click at [120, 98] on link "Samantha Wakerley" at bounding box center [116, 100] width 47 height 8
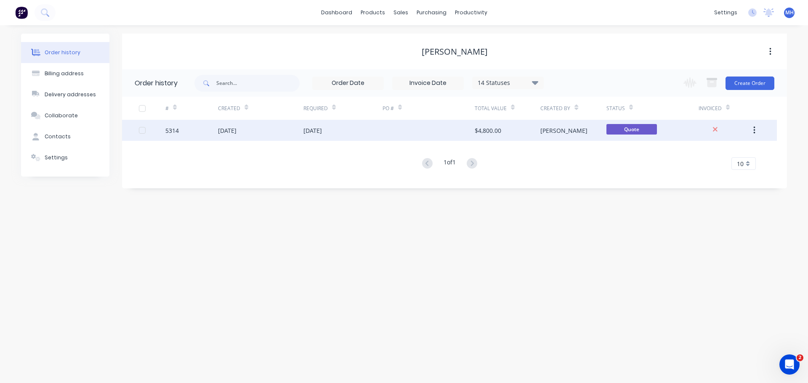
click at [213, 128] on div "5314" at bounding box center [191, 130] width 53 height 21
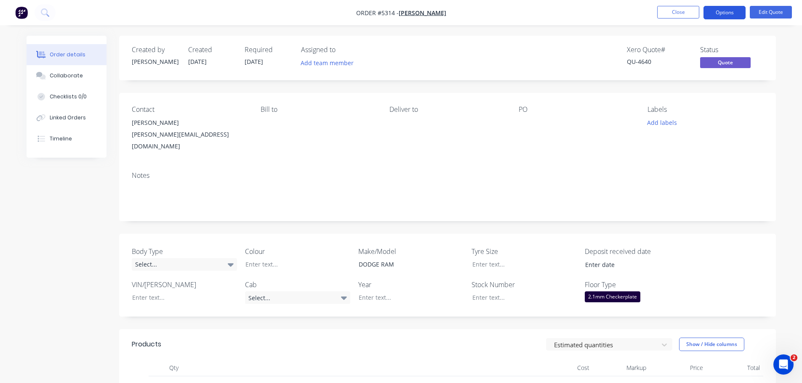
click at [723, 13] on button "Options" at bounding box center [724, 12] width 42 height 13
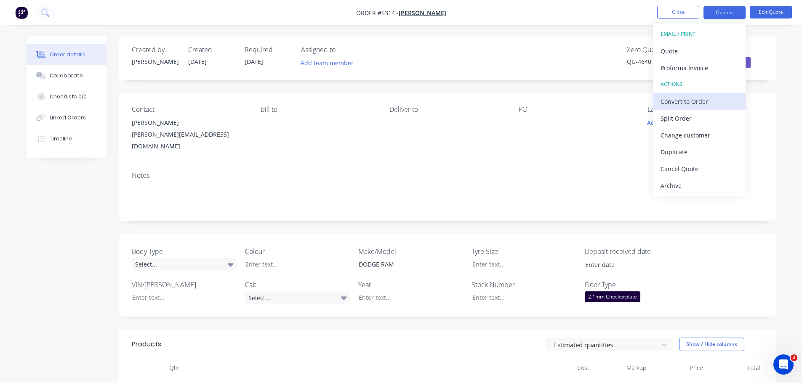
click at [686, 106] on div "Convert to Order" at bounding box center [698, 102] width 77 height 12
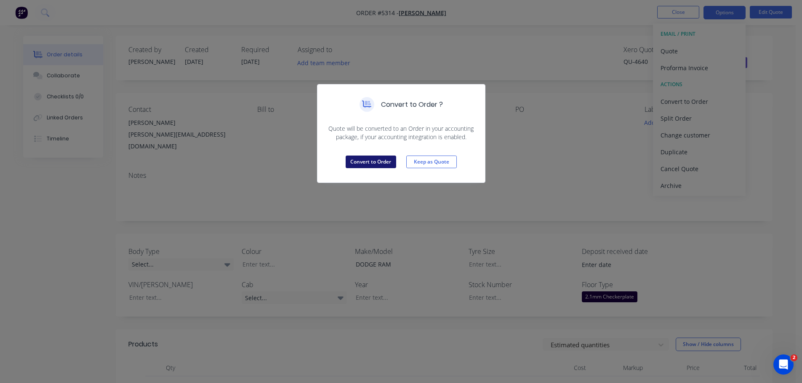
click at [367, 160] on button "Convert to Order" at bounding box center [371, 162] width 51 height 13
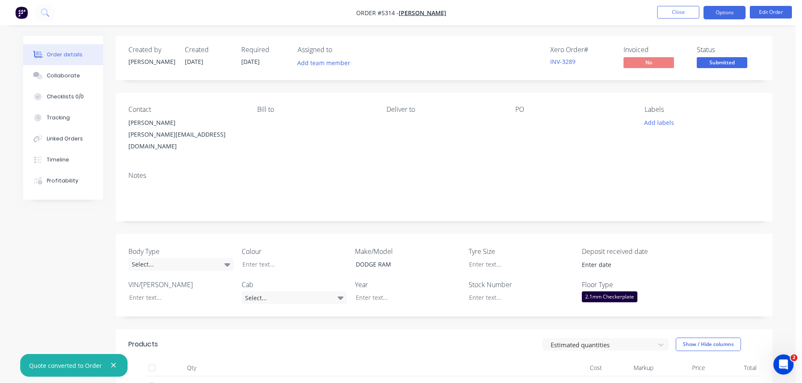
click at [716, 9] on button "Options" at bounding box center [724, 12] width 42 height 13
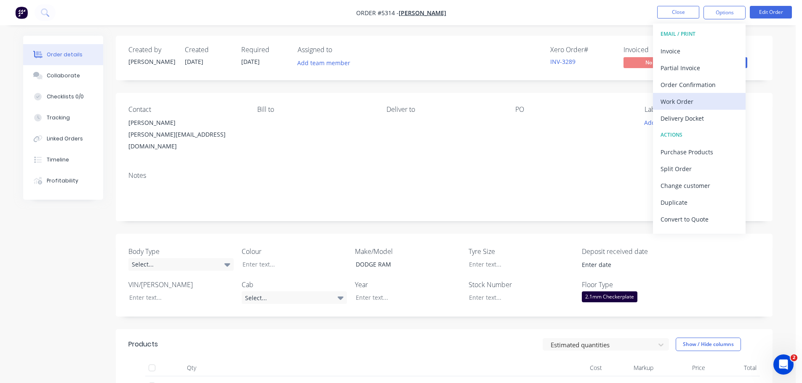
click at [689, 108] on button "Work Order" at bounding box center [699, 101] width 93 height 17
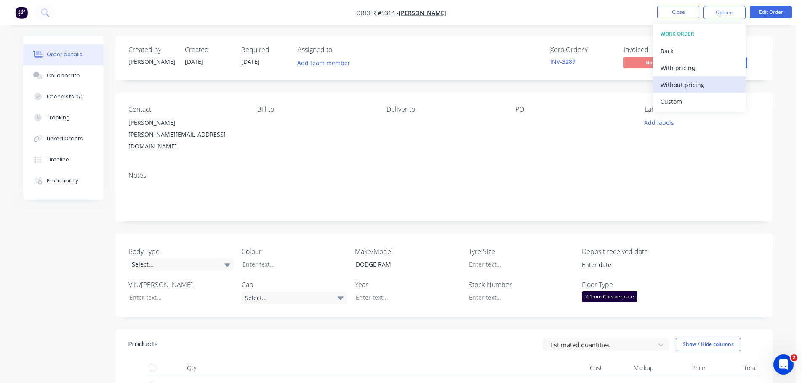
click at [679, 86] on div "Without pricing" at bounding box center [698, 85] width 77 height 12
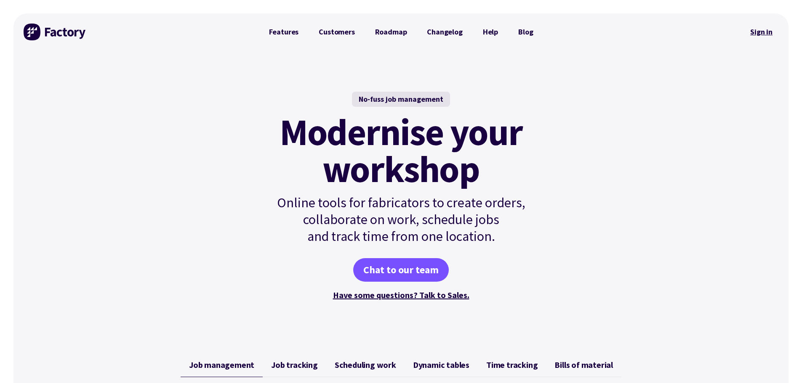
click at [768, 31] on link "Sign in" at bounding box center [761, 31] width 34 height 19
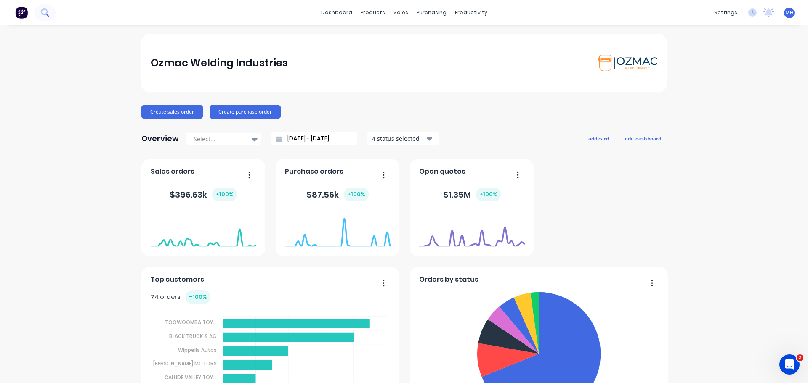
click at [43, 13] on icon at bounding box center [45, 12] width 8 height 8
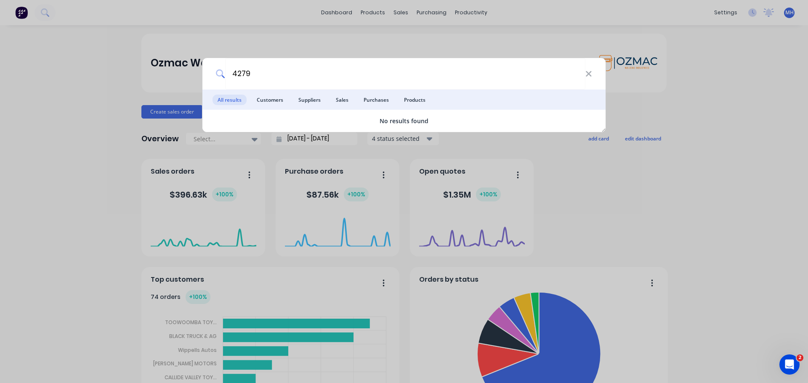
type input "4279"
drag, startPoint x: 262, startPoint y: 75, endPoint x: 191, endPoint y: 73, distance: 71.2
click at [191, 73] on div "4279 All results Customers Suppliers Sales Purchases Products No results found" at bounding box center [404, 191] width 808 height 383
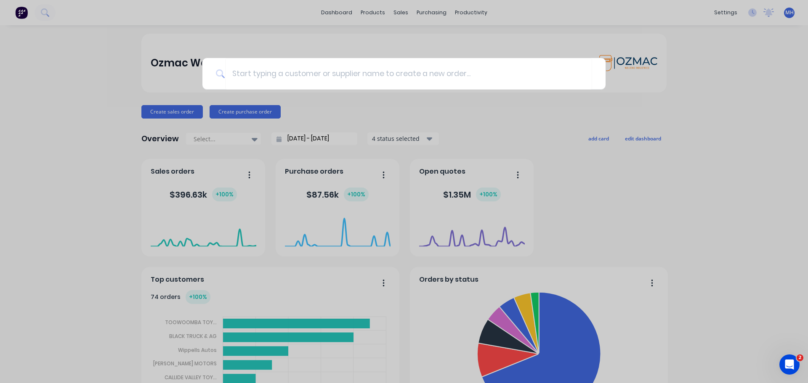
click at [395, 194] on div at bounding box center [404, 191] width 808 height 383
